Goal: Information Seeking & Learning: Learn about a topic

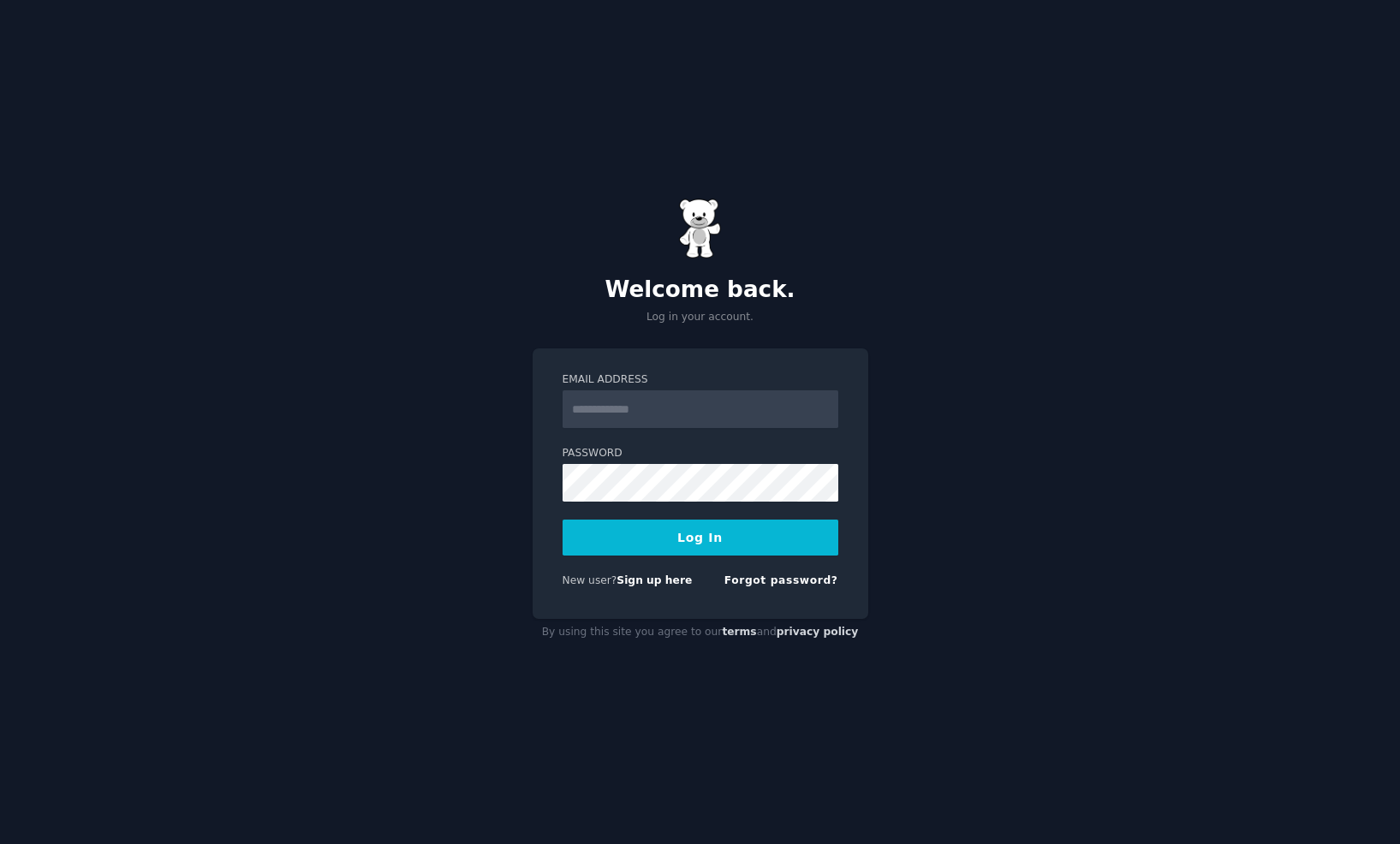
click at [650, 404] on input "Email Address" at bounding box center [700, 409] width 276 height 38
type input "**********"
click at [563, 520] on button "Log In" at bounding box center [700, 537] width 276 height 36
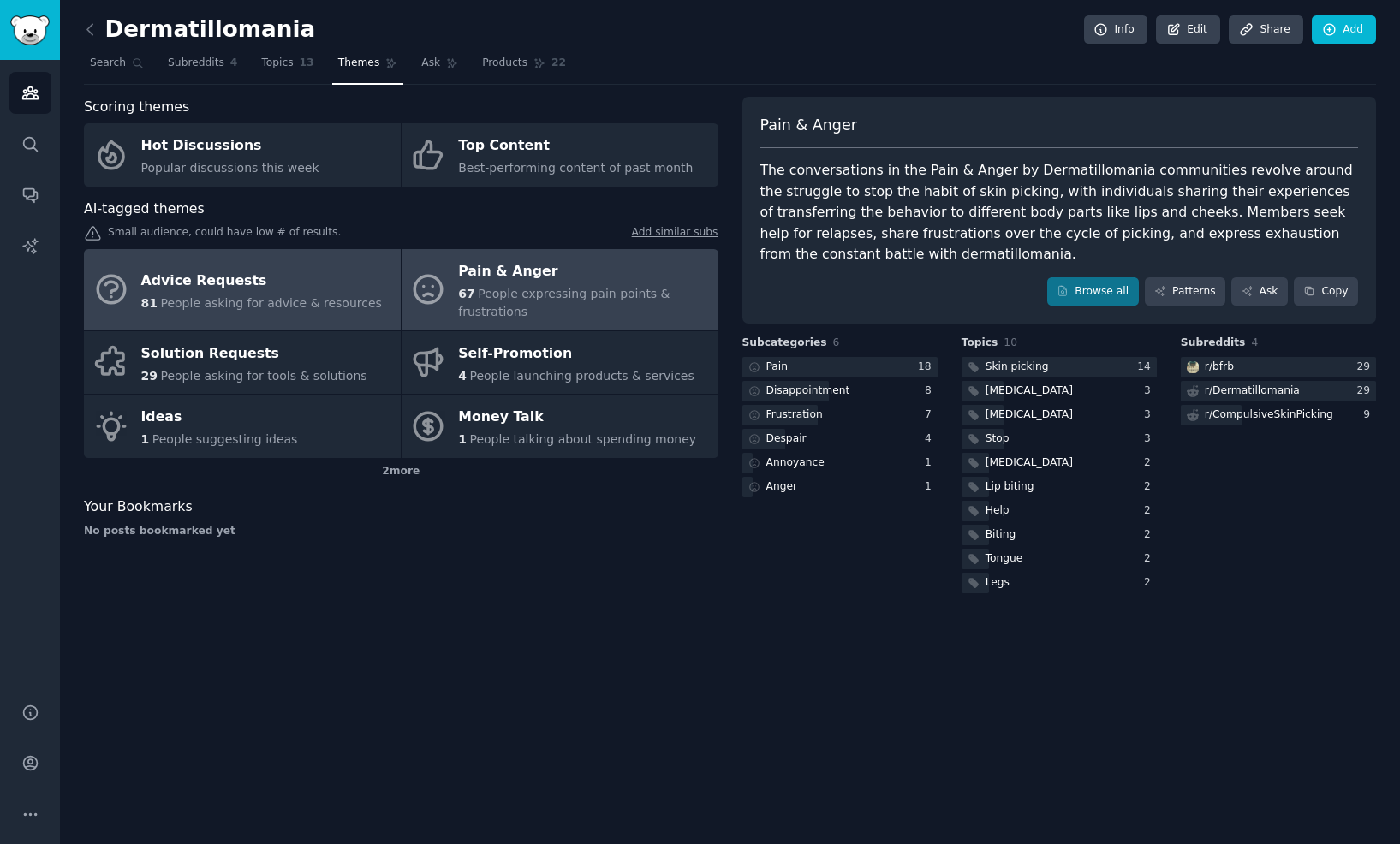
click at [250, 281] on div "Advice Requests" at bounding box center [261, 280] width 241 height 27
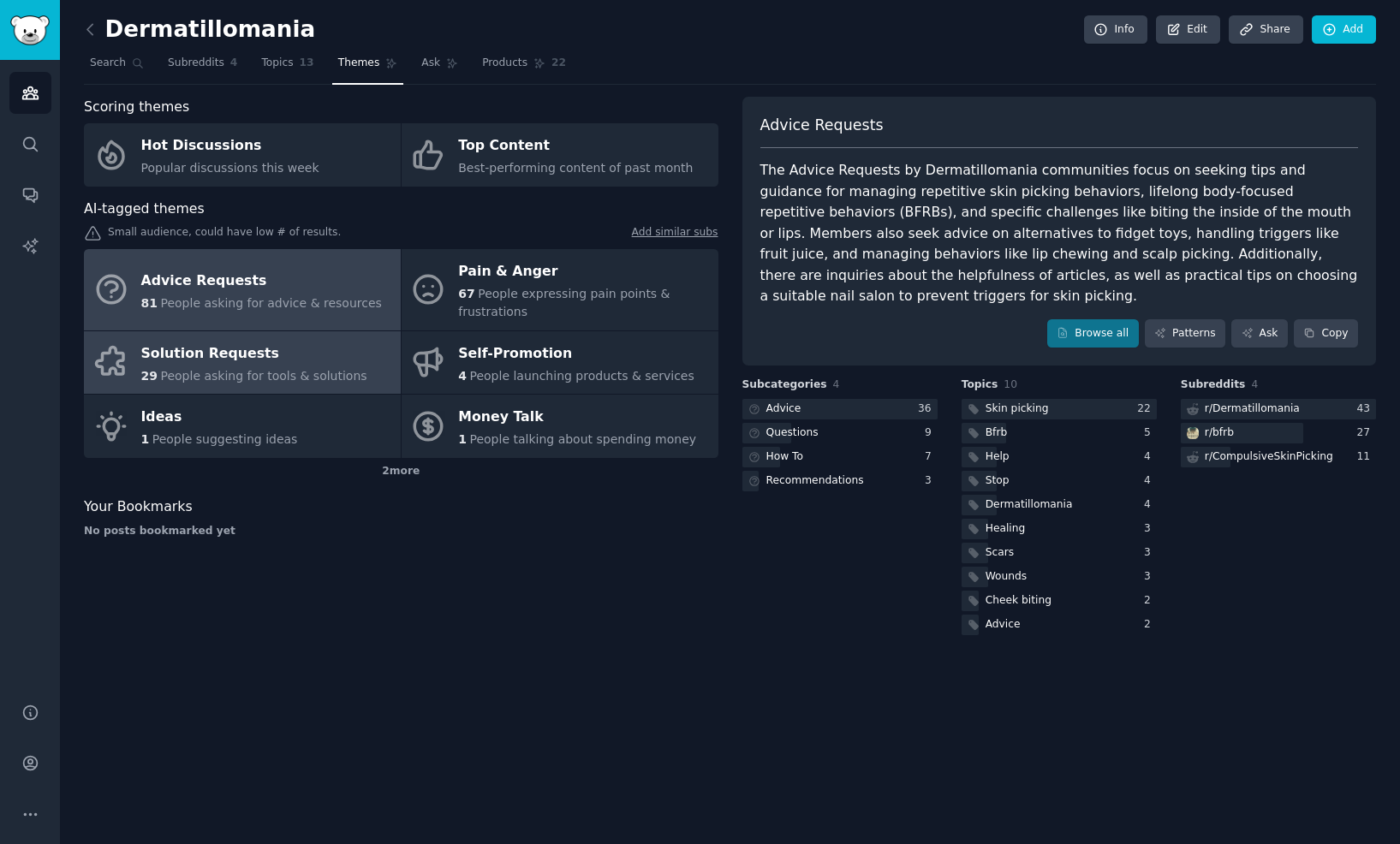
click at [326, 360] on div "Solution Requests" at bounding box center [254, 353] width 226 height 27
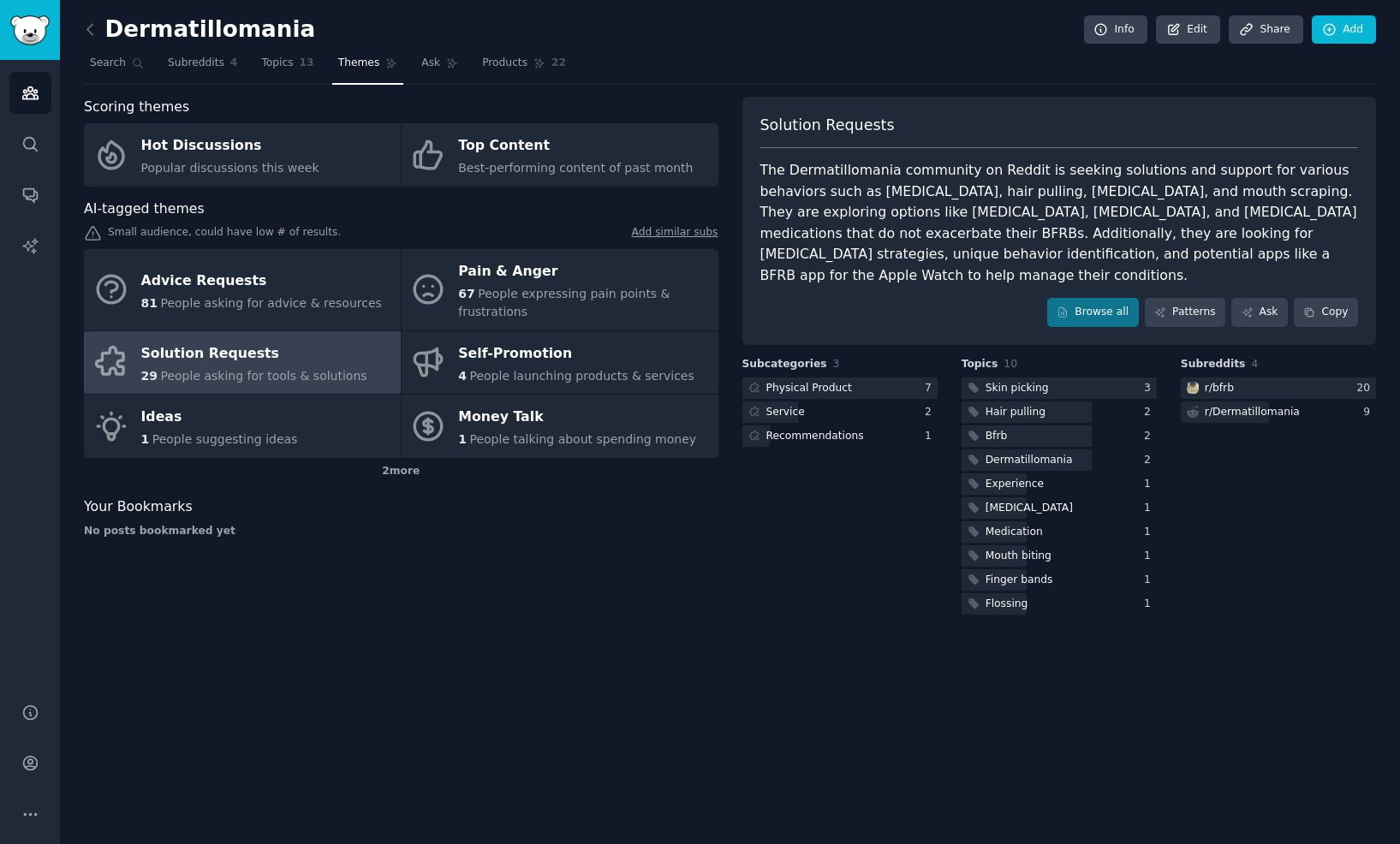
click at [177, 636] on div "Dermatillomania Info Edit Share Add Search Subreddits 4 Topics 13 Themes Ask Pr…" at bounding box center [730, 422] width 1340 height 844
